Goal: Information Seeking & Learning: Learn about a topic

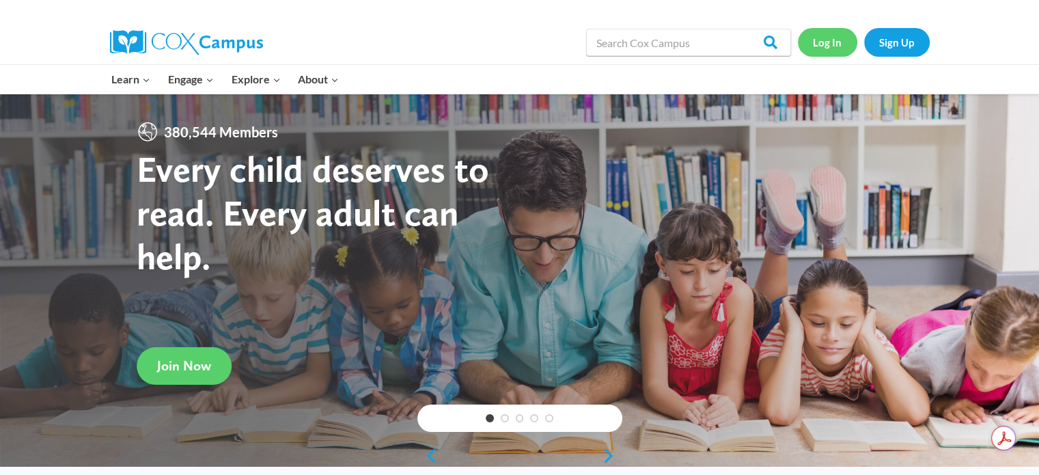
click at [830, 44] on link "Log In" at bounding box center [827, 42] width 59 height 28
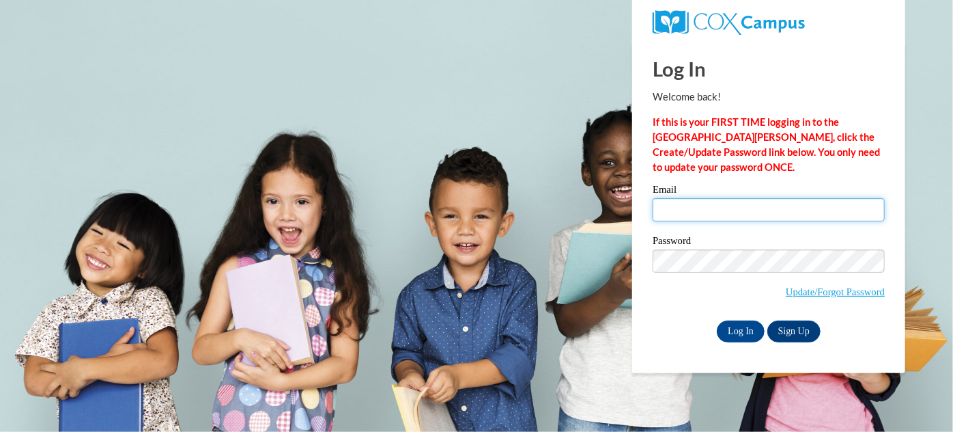
click at [783, 212] on input "Email" at bounding box center [769, 209] width 232 height 23
type input "[EMAIL_ADDRESS][DOMAIN_NAME]"
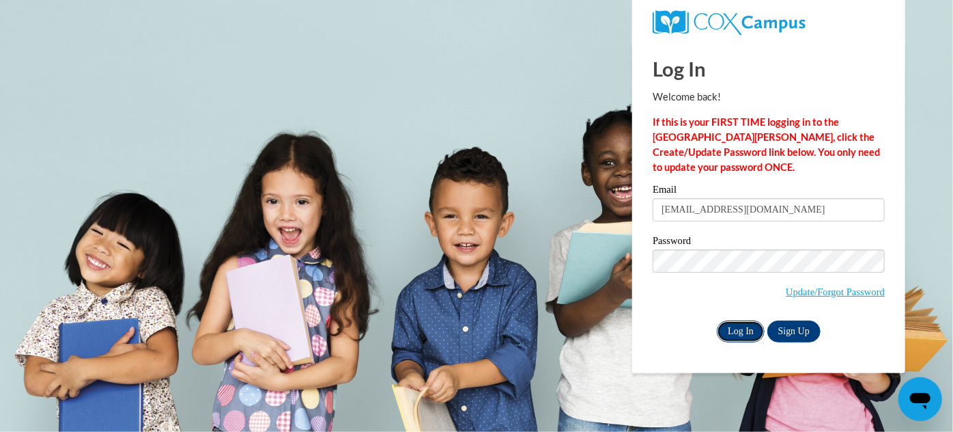
click at [740, 330] on input "Log In" at bounding box center [741, 331] width 48 height 22
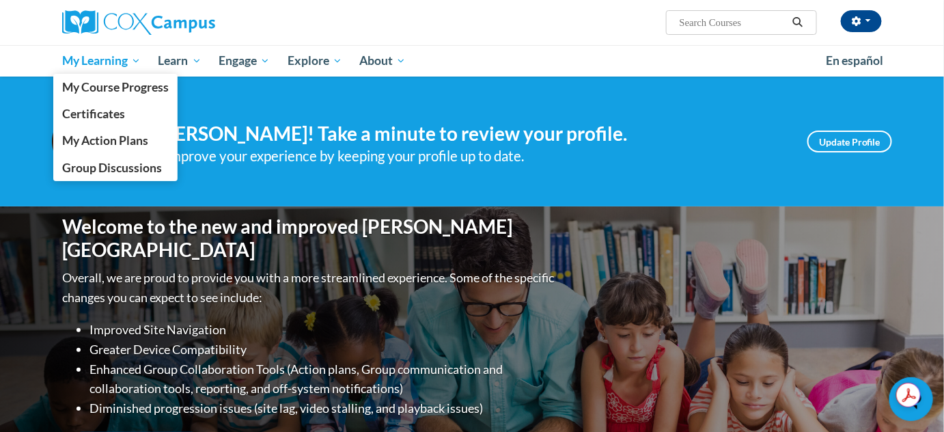
click at [100, 67] on span "My Learning" at bounding box center [101, 61] width 79 height 16
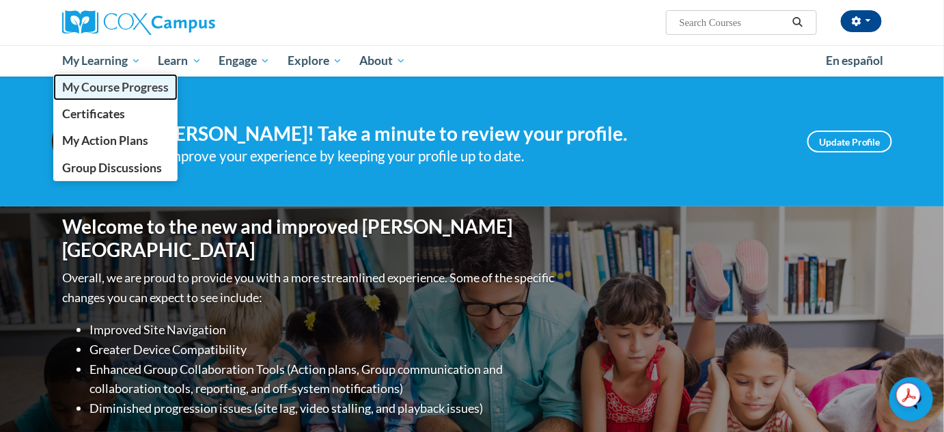
click at [151, 85] on span "My Course Progress" at bounding box center [115, 87] width 107 height 14
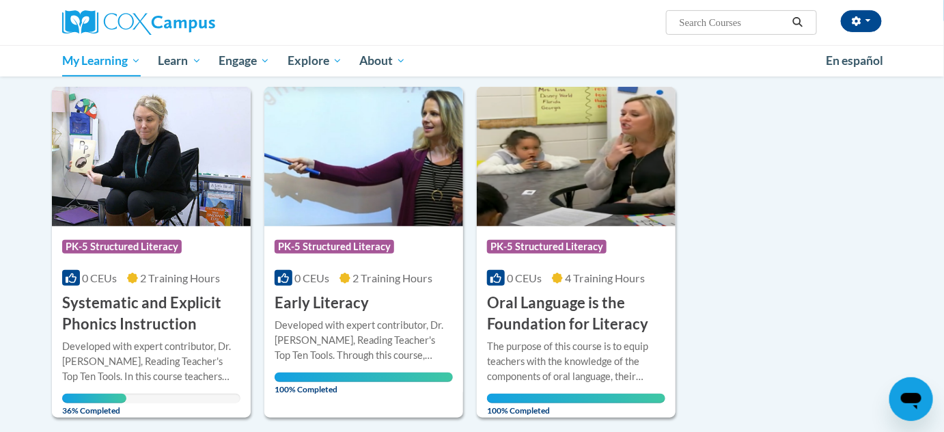
scroll to position [173, 0]
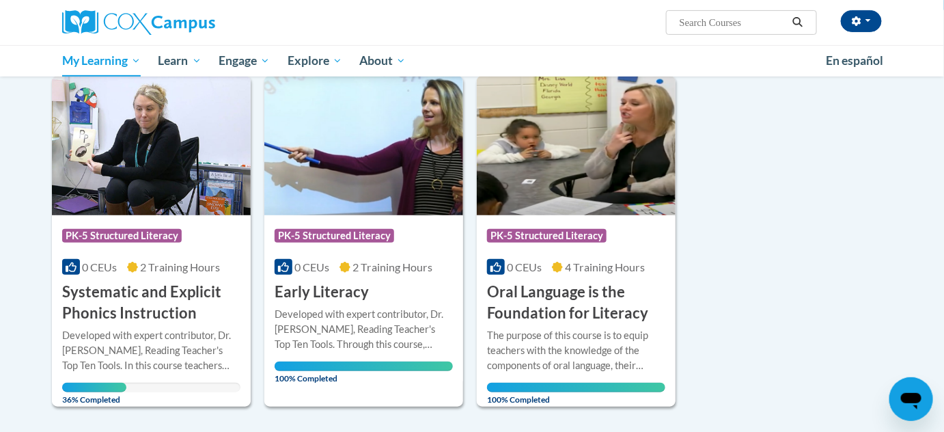
click at [158, 315] on h3 "Systematic and Explicit Phonics Instruction" at bounding box center [151, 302] width 178 height 42
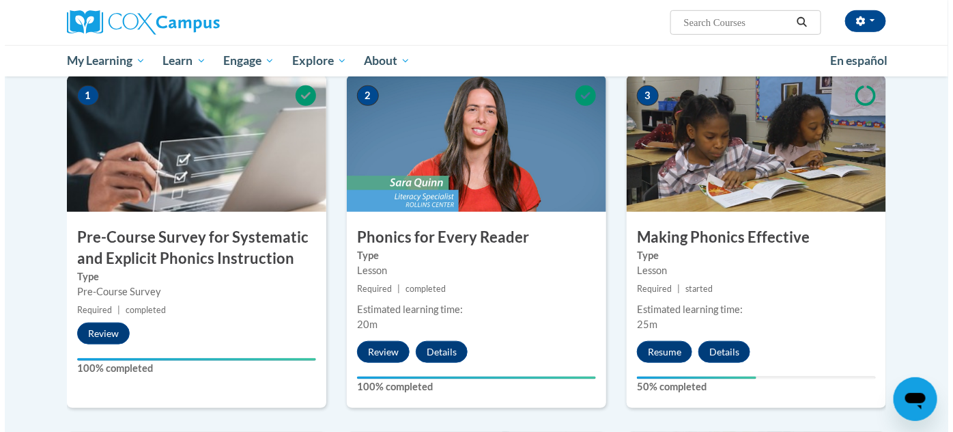
scroll to position [287, 0]
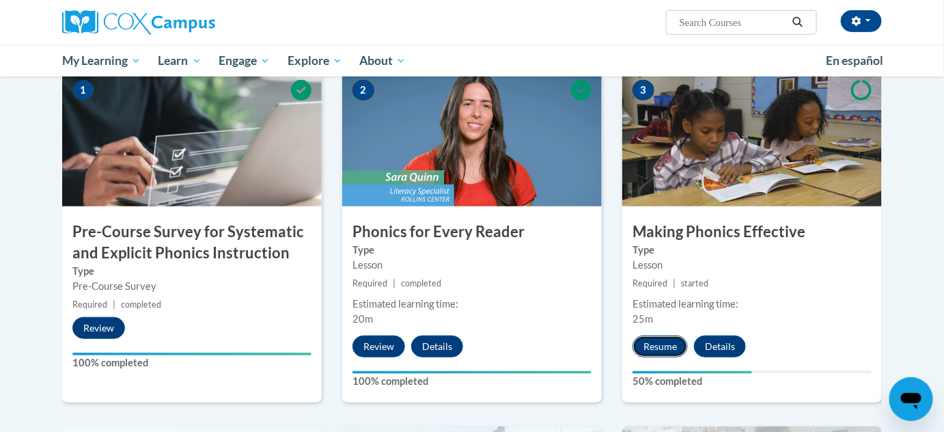
click at [656, 340] on button "Resume" at bounding box center [659, 346] width 55 height 22
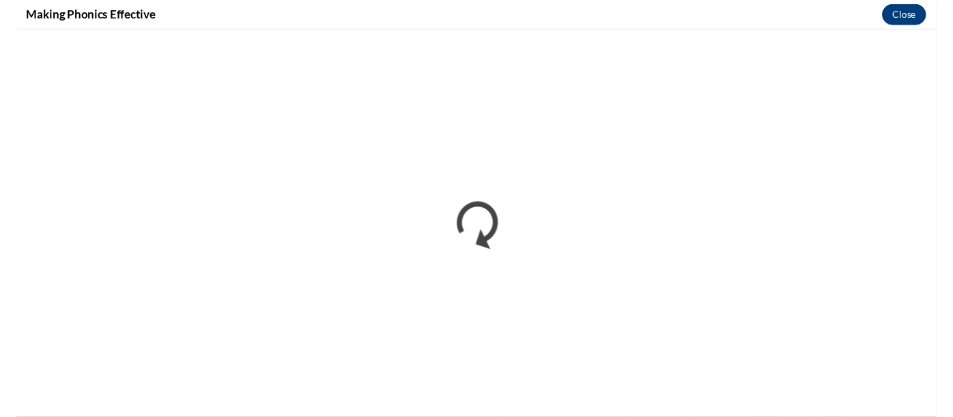
scroll to position [0, 0]
